Goal: Check status: Check status

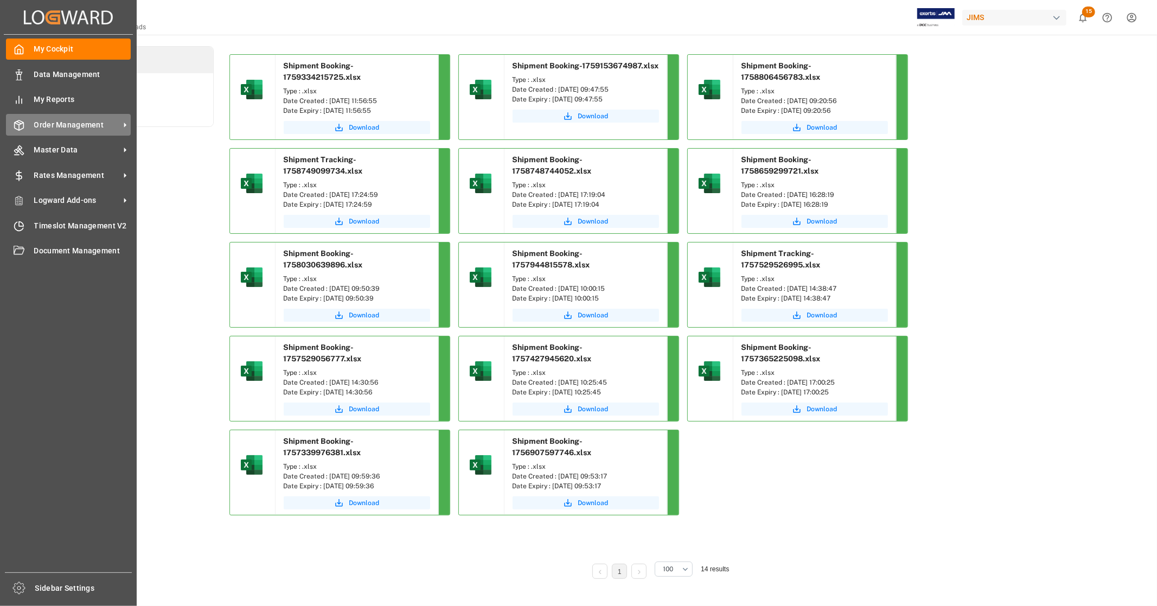
click at [46, 123] on span "Order Management" at bounding box center [77, 124] width 86 height 11
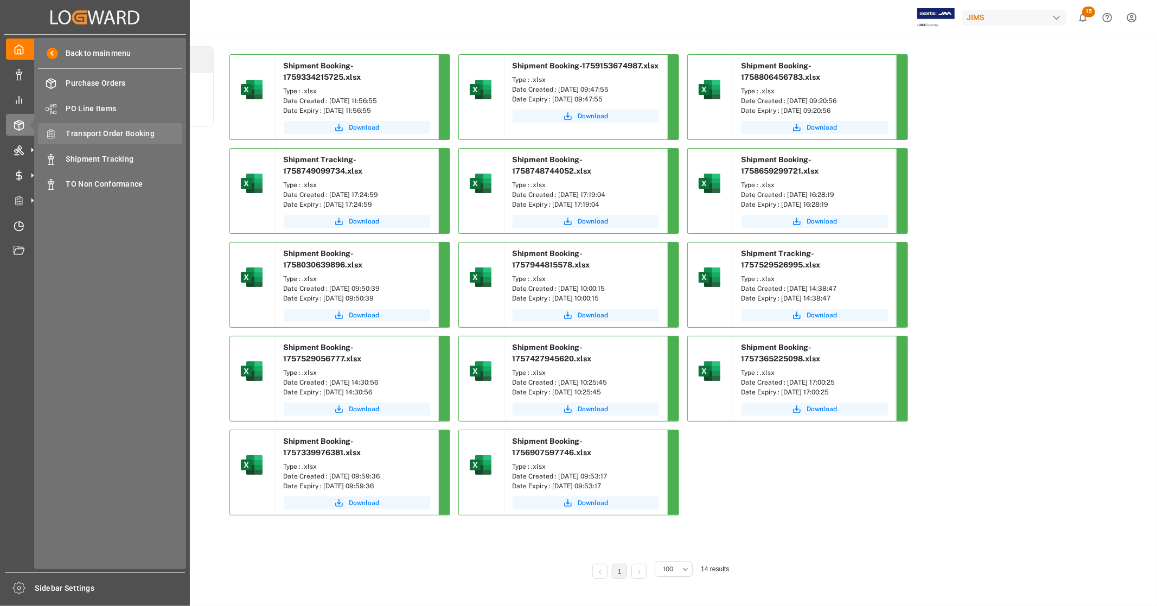
click at [133, 135] on span "Transport Order Booking" at bounding box center [124, 133] width 117 height 11
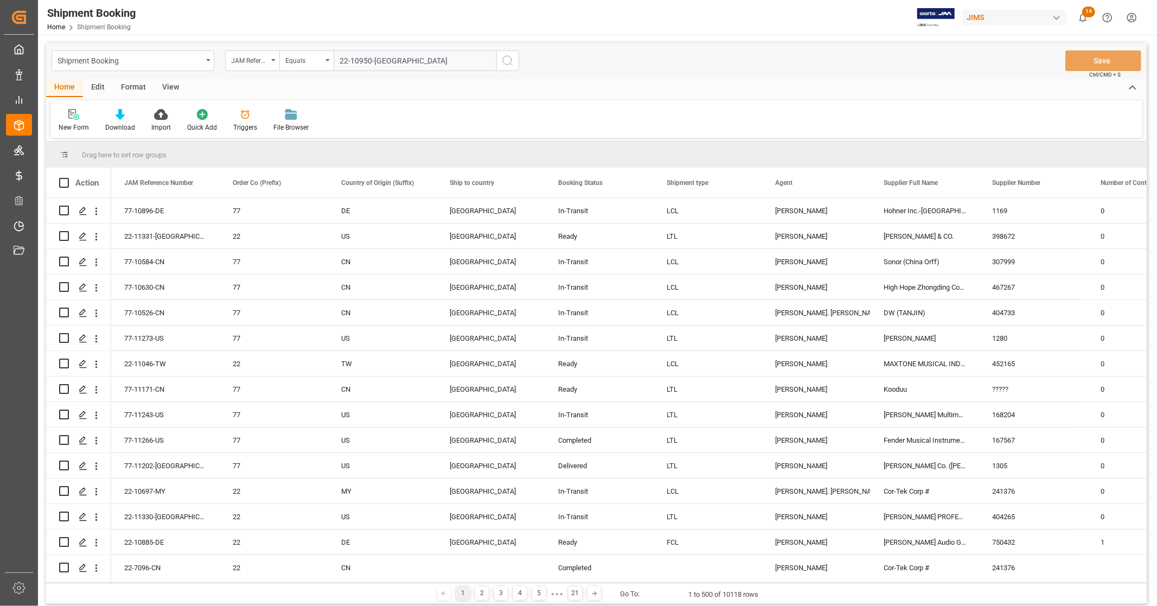
type input "22-10950-[GEOGRAPHIC_DATA]"
click at [513, 63] on icon "search button" at bounding box center [507, 60] width 13 height 13
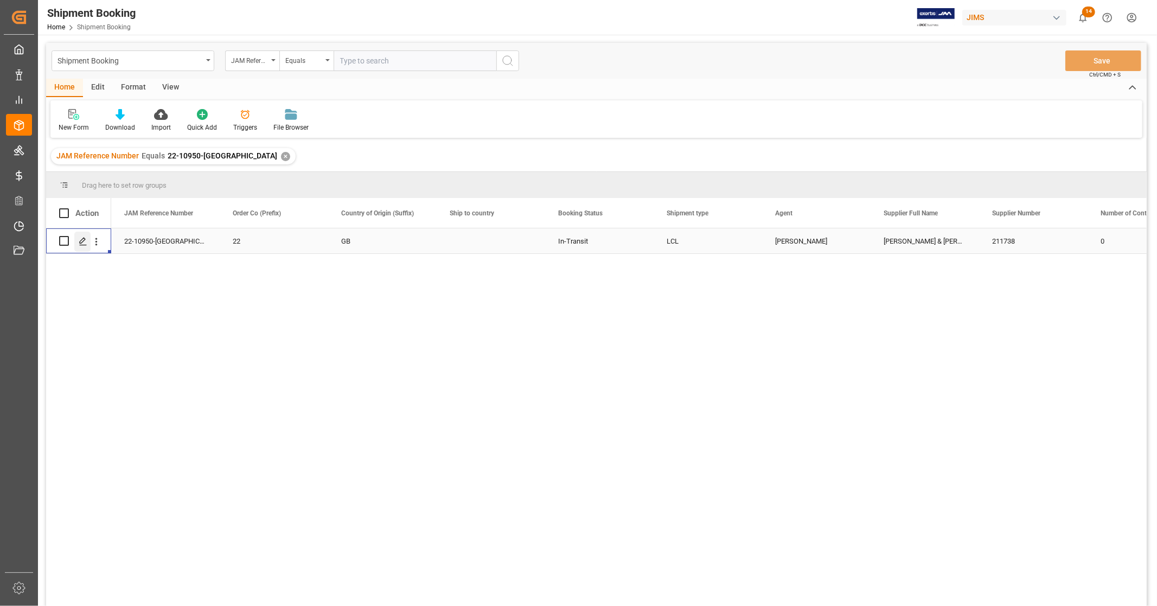
click at [84, 241] on icon "Press SPACE to select this row." at bounding box center [83, 241] width 9 height 9
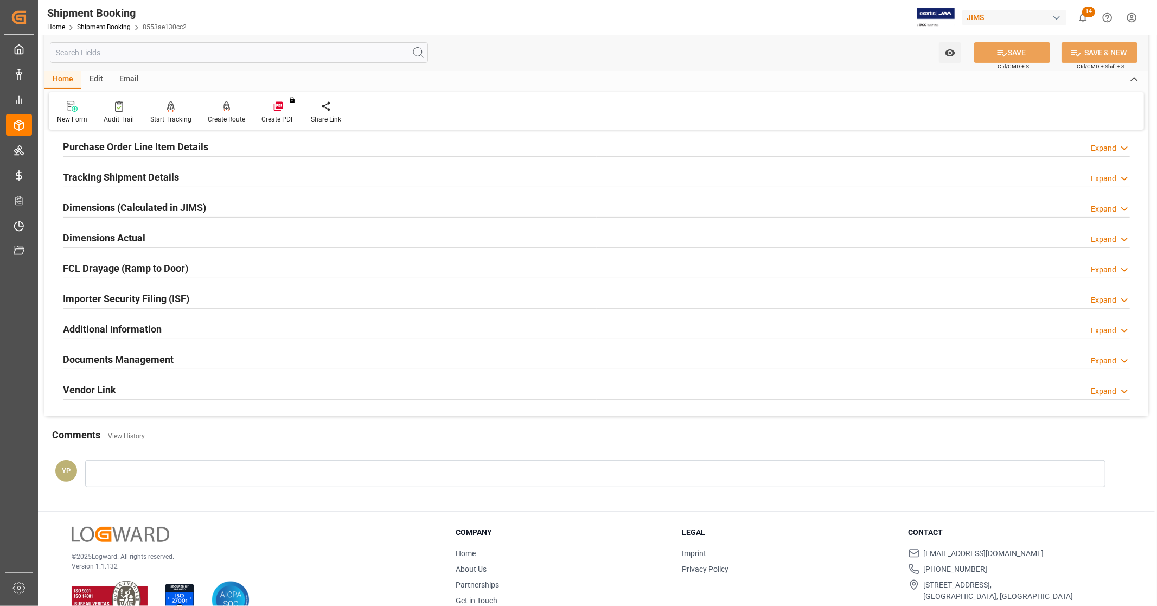
scroll to position [209, 0]
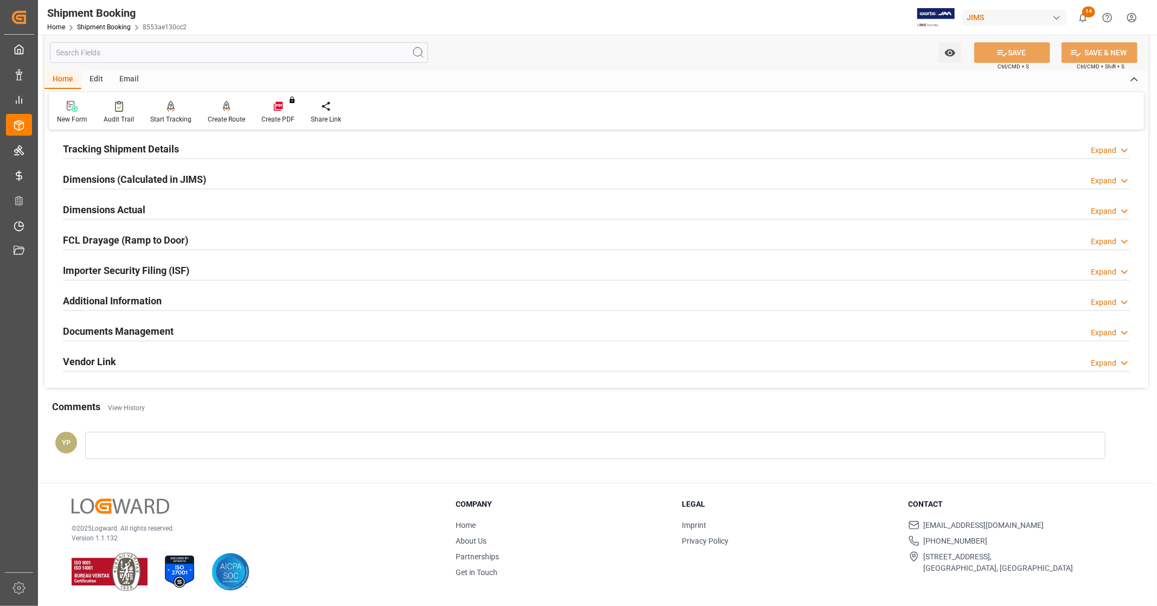
click at [193, 330] on div "Documents Management Expand" at bounding box center [596, 330] width 1067 height 21
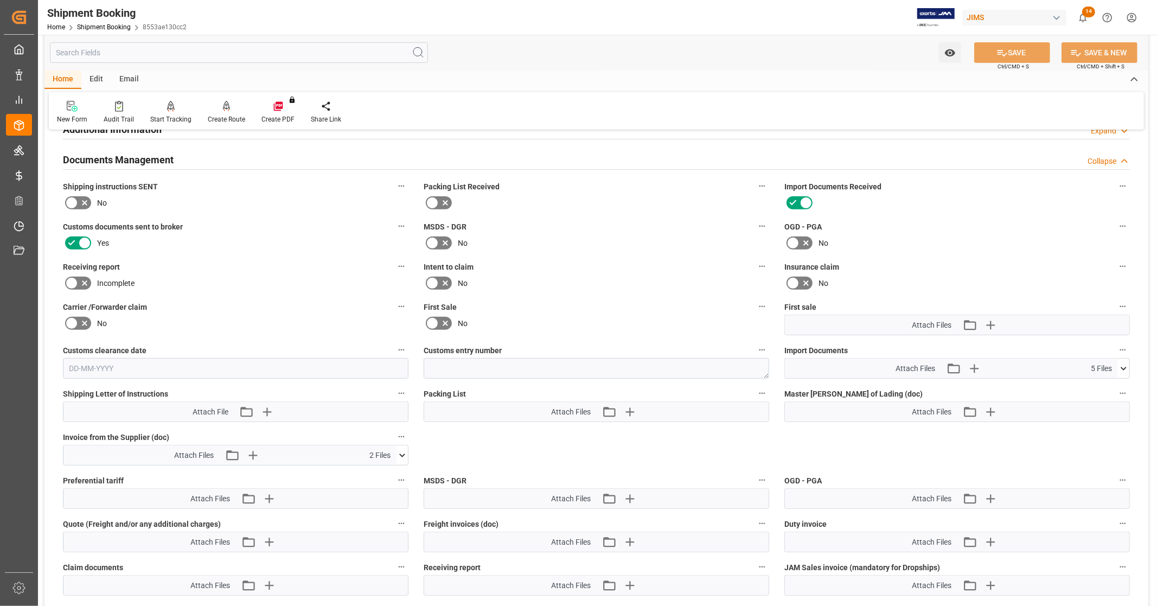
scroll to position [450, 0]
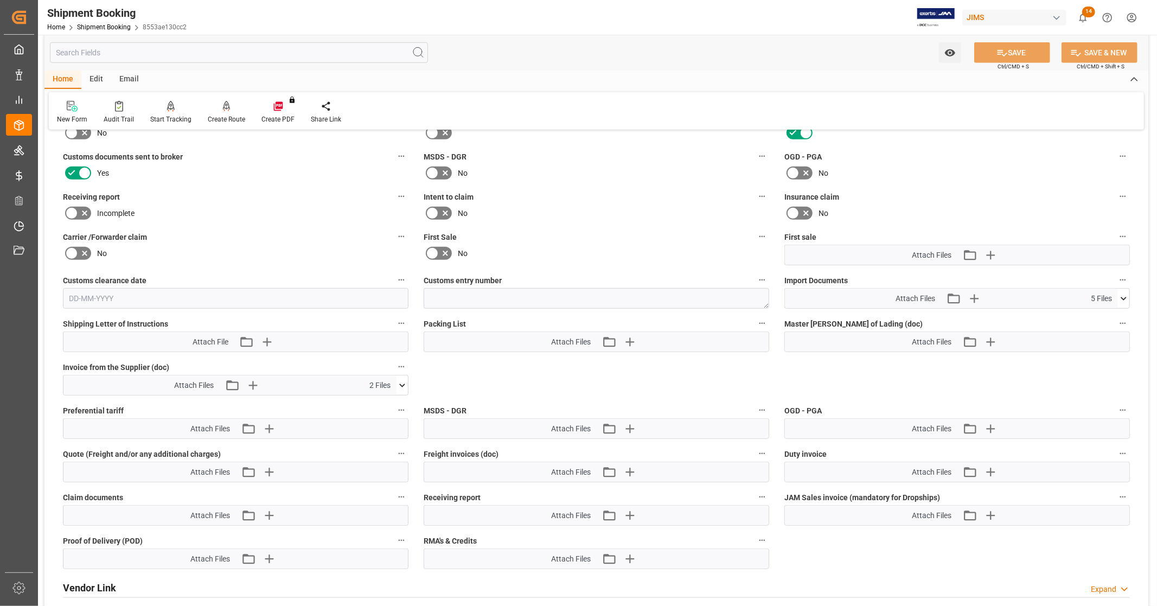
click at [1123, 295] on icon at bounding box center [1123, 298] width 11 height 11
click at [1094, 340] on icon at bounding box center [1095, 341] width 9 height 9
